Goal: Check status: Check status

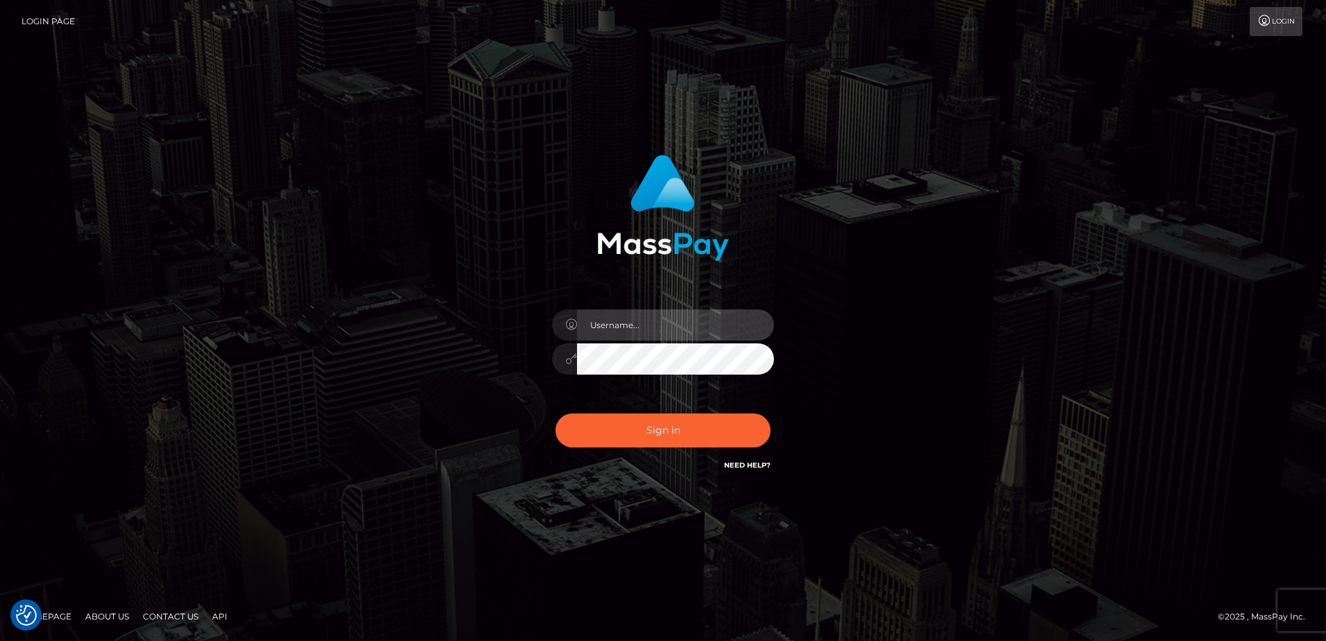
type input "[PERSON_NAME]"
click at [415, 257] on div "[PERSON_NAME] Sign in" at bounding box center [663, 320] width 790 height 353
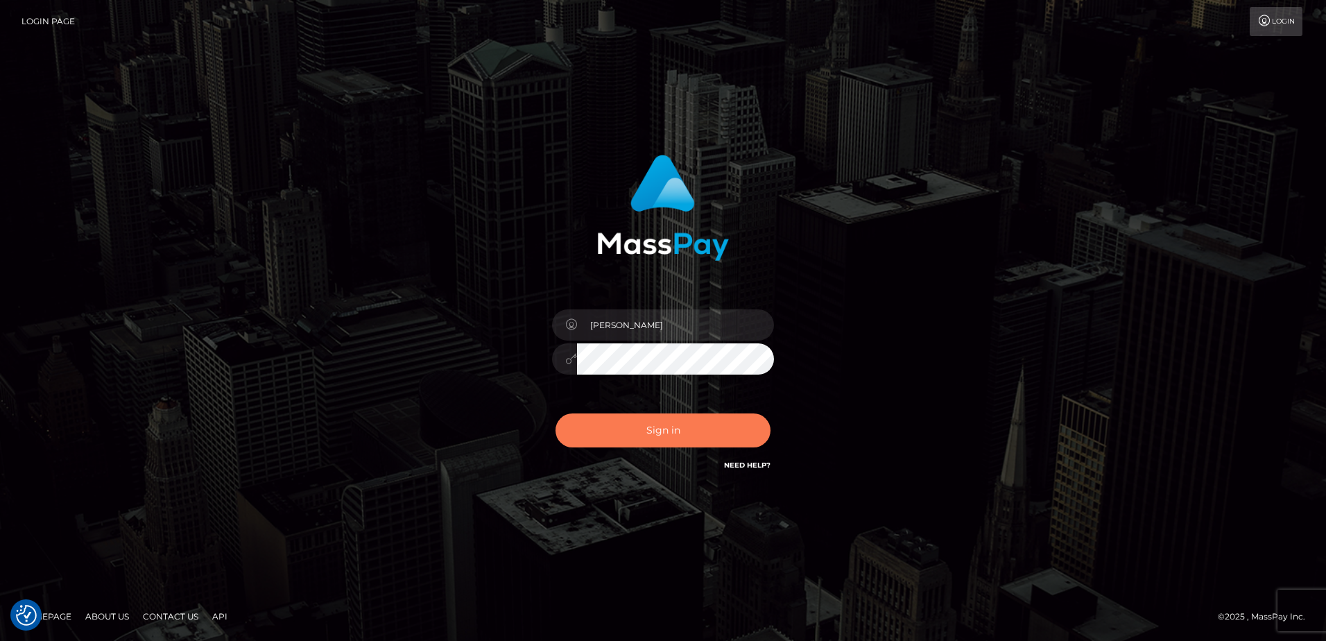
click at [658, 440] on button "Sign in" at bounding box center [662, 430] width 215 height 34
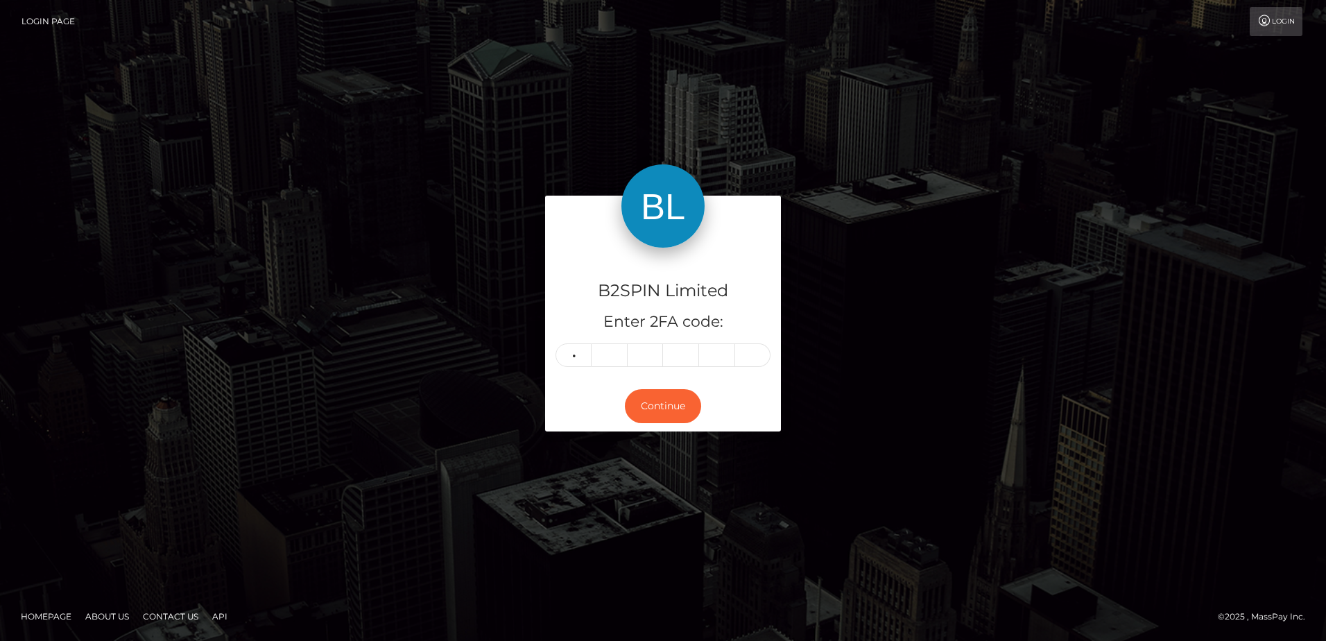
type input "4"
type input "5"
type input "3"
type input "0"
type input "6"
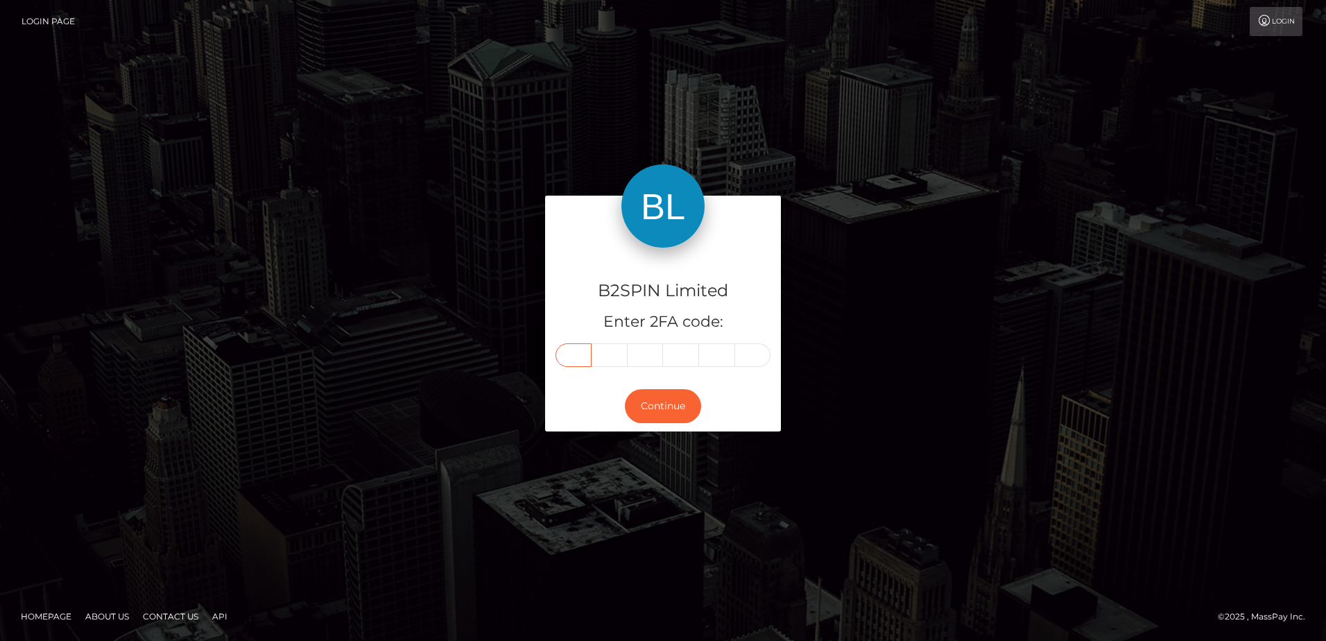
type input "4"
type input "8"
type input "5"
type input "3"
type input "0"
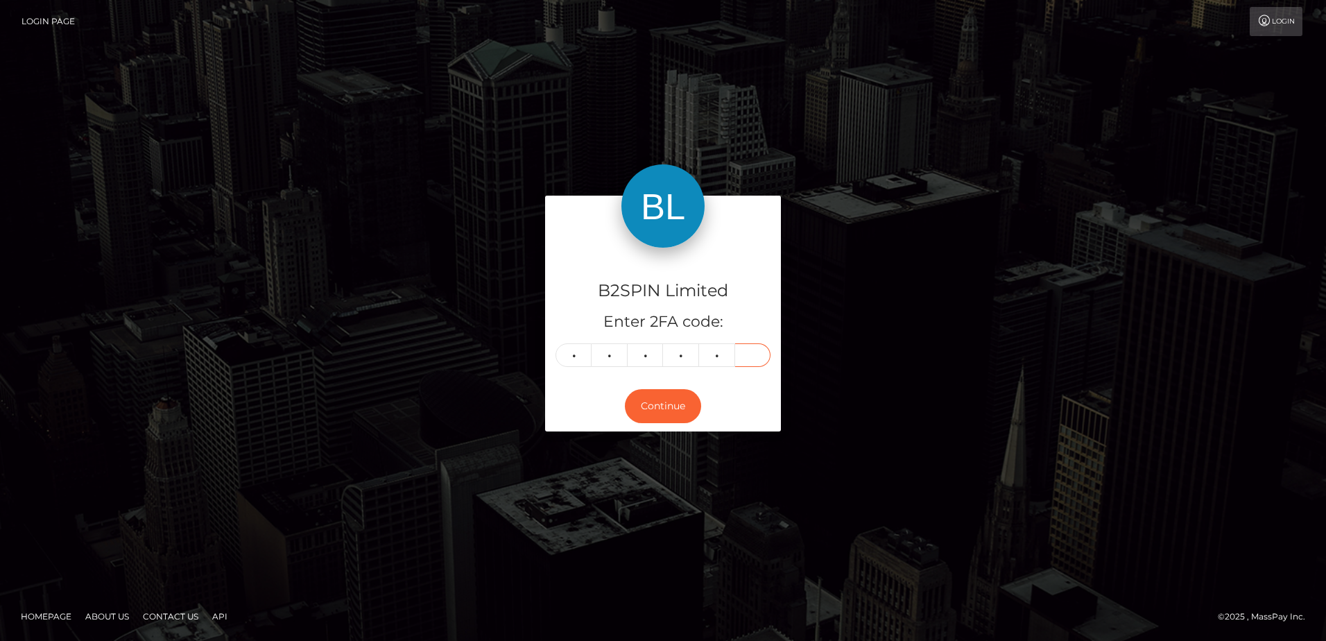
type input "6"
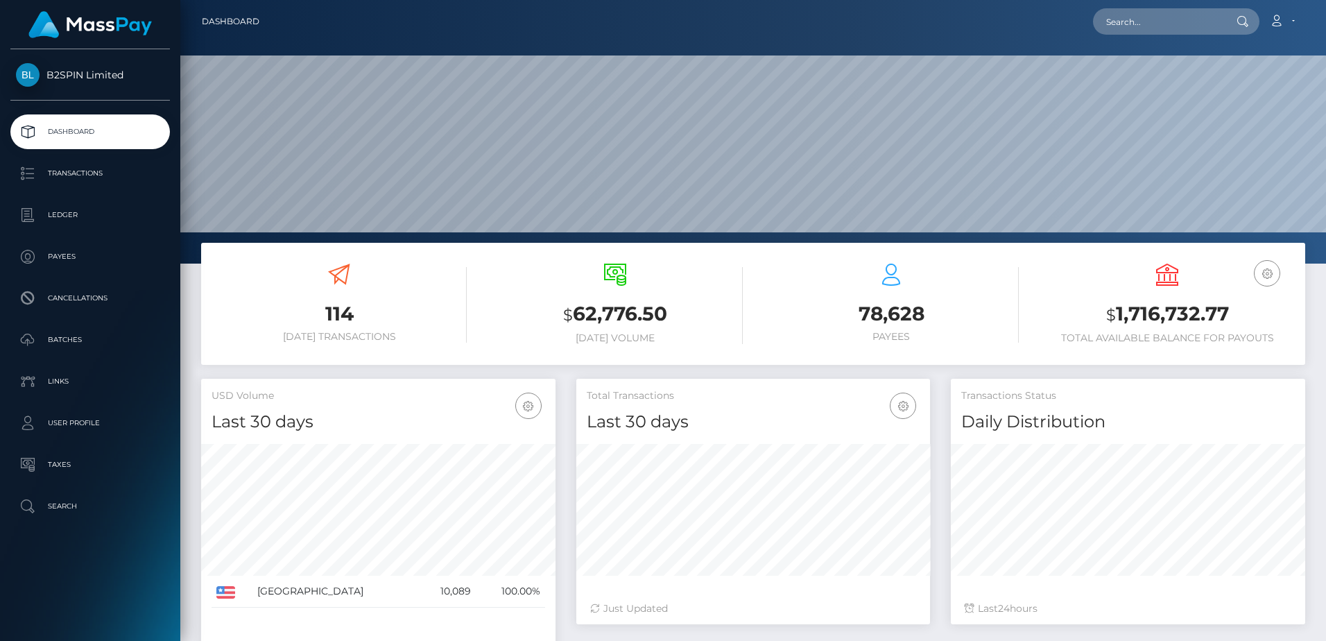
scroll to position [246, 354]
click at [1154, 309] on h3 "$ 1,716,732.77" at bounding box center [1166, 314] width 255 height 28
copy h3 "1,716,732.77"
